Goal: Transaction & Acquisition: Purchase product/service

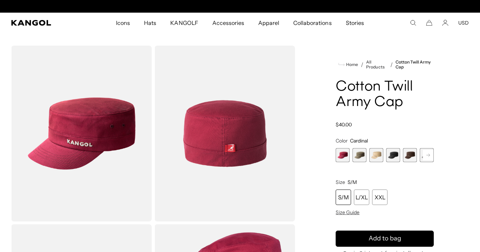
scroll to position [0, 144]
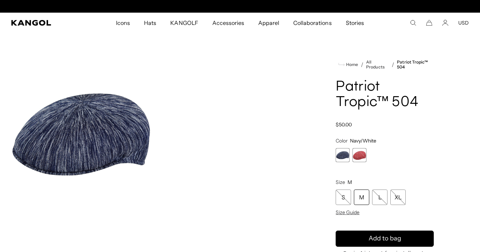
scroll to position [0, 144]
